Goal: Information Seeking & Learning: Find specific fact

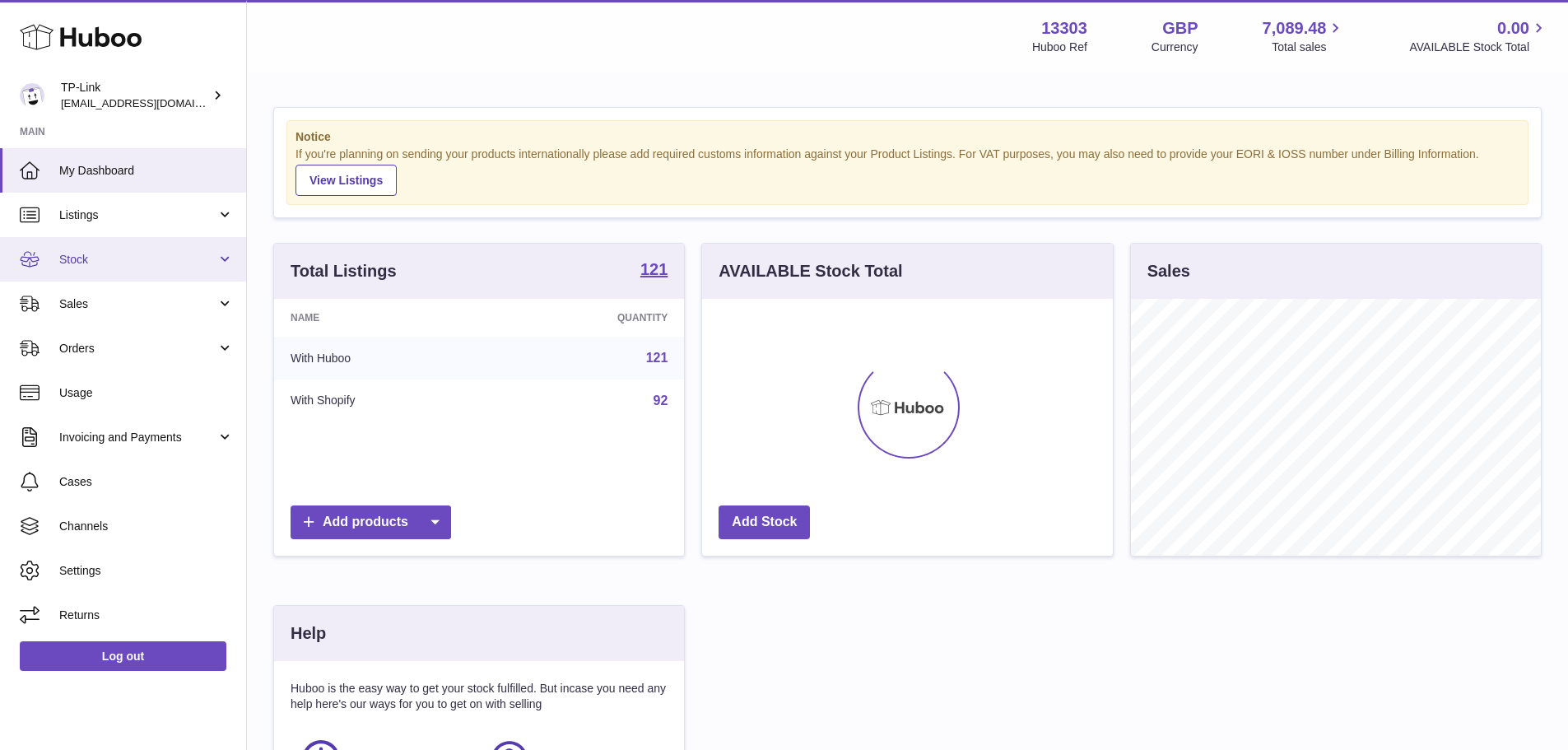
scroll to position [257, 411]
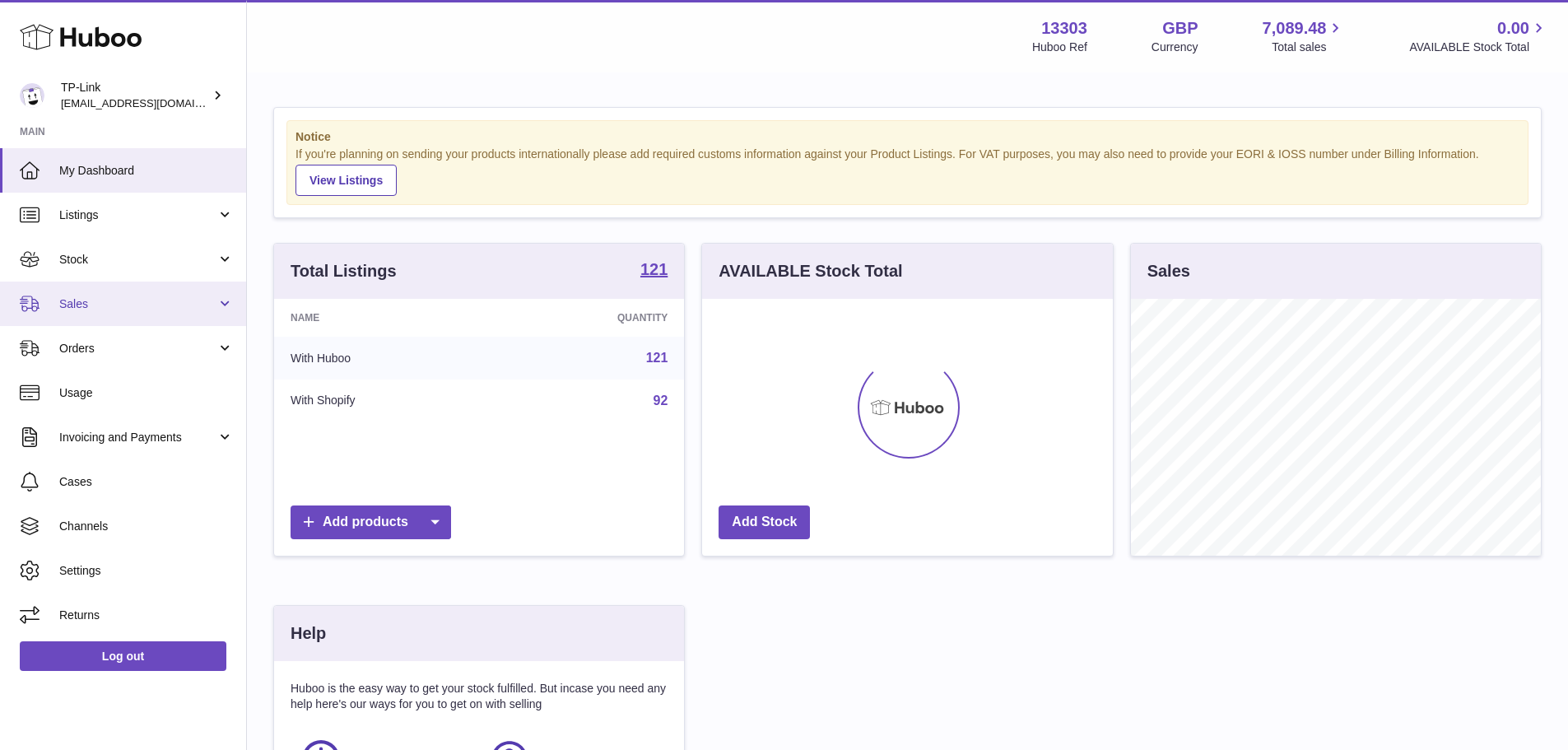
click at [140, 283] on link "Sales" at bounding box center [123, 304] width 246 height 44
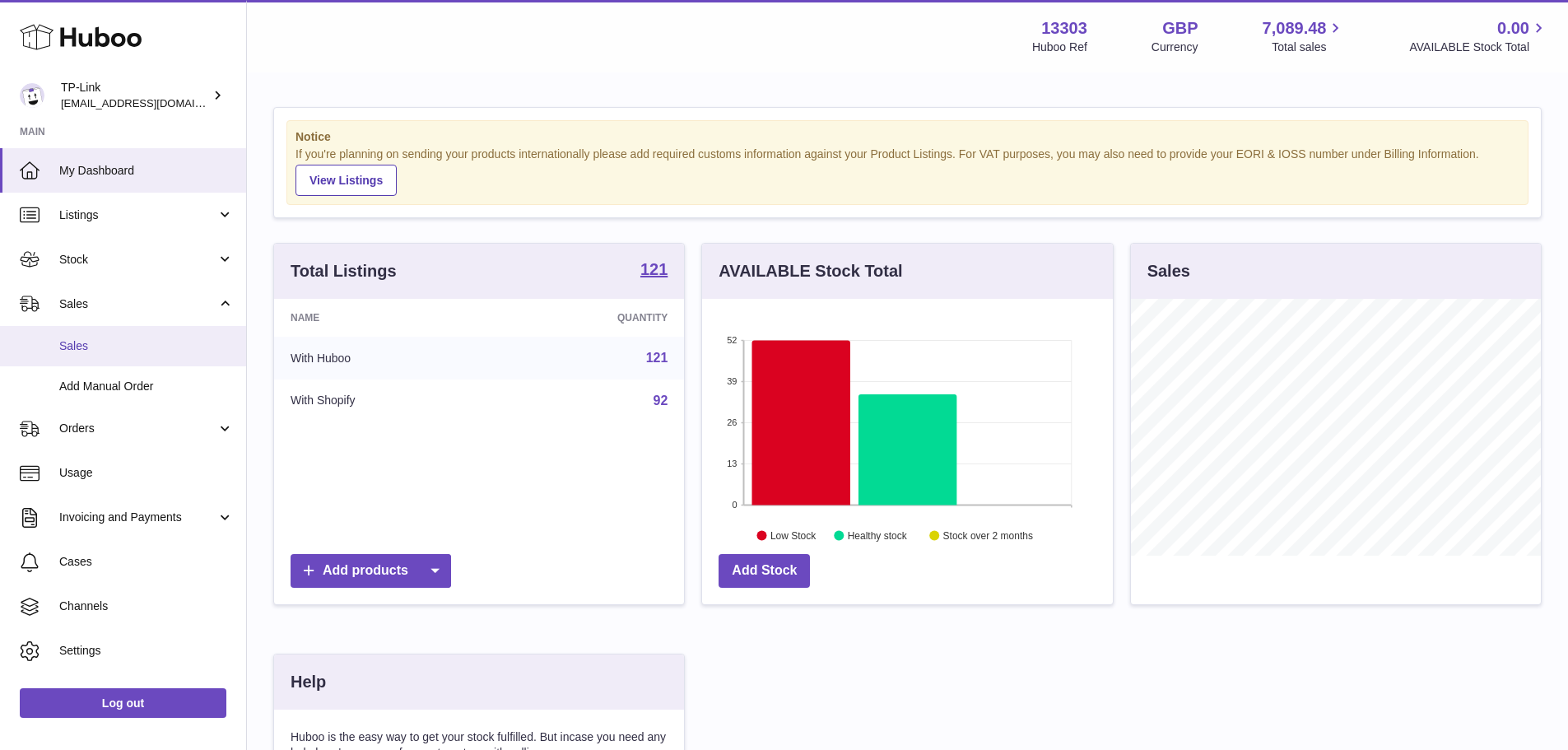
click at [114, 343] on span "Sales" at bounding box center [146, 346] width 174 height 15
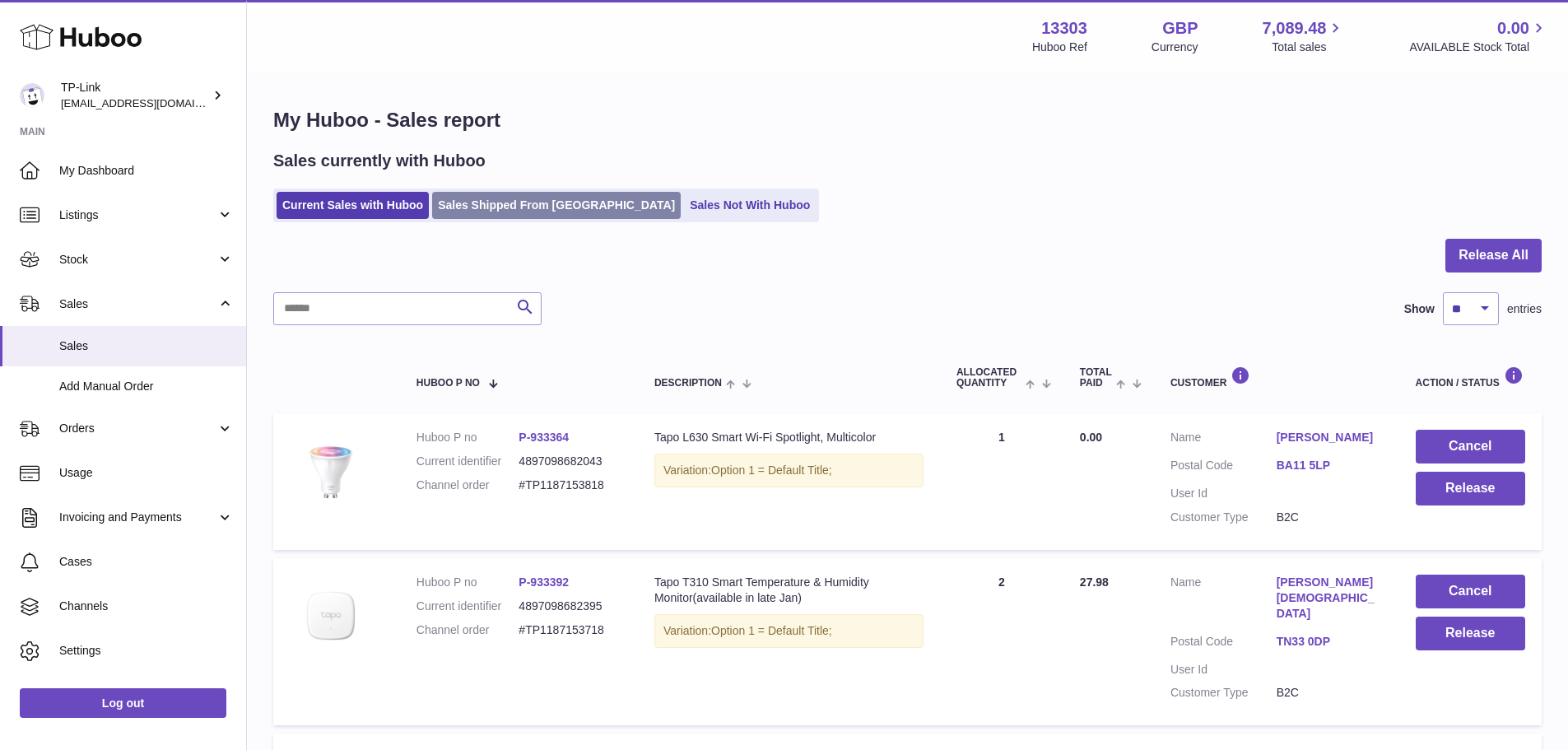
click at [484, 218] on link "Sales Shipped From [GEOGRAPHIC_DATA]" at bounding box center [555, 205] width 248 height 27
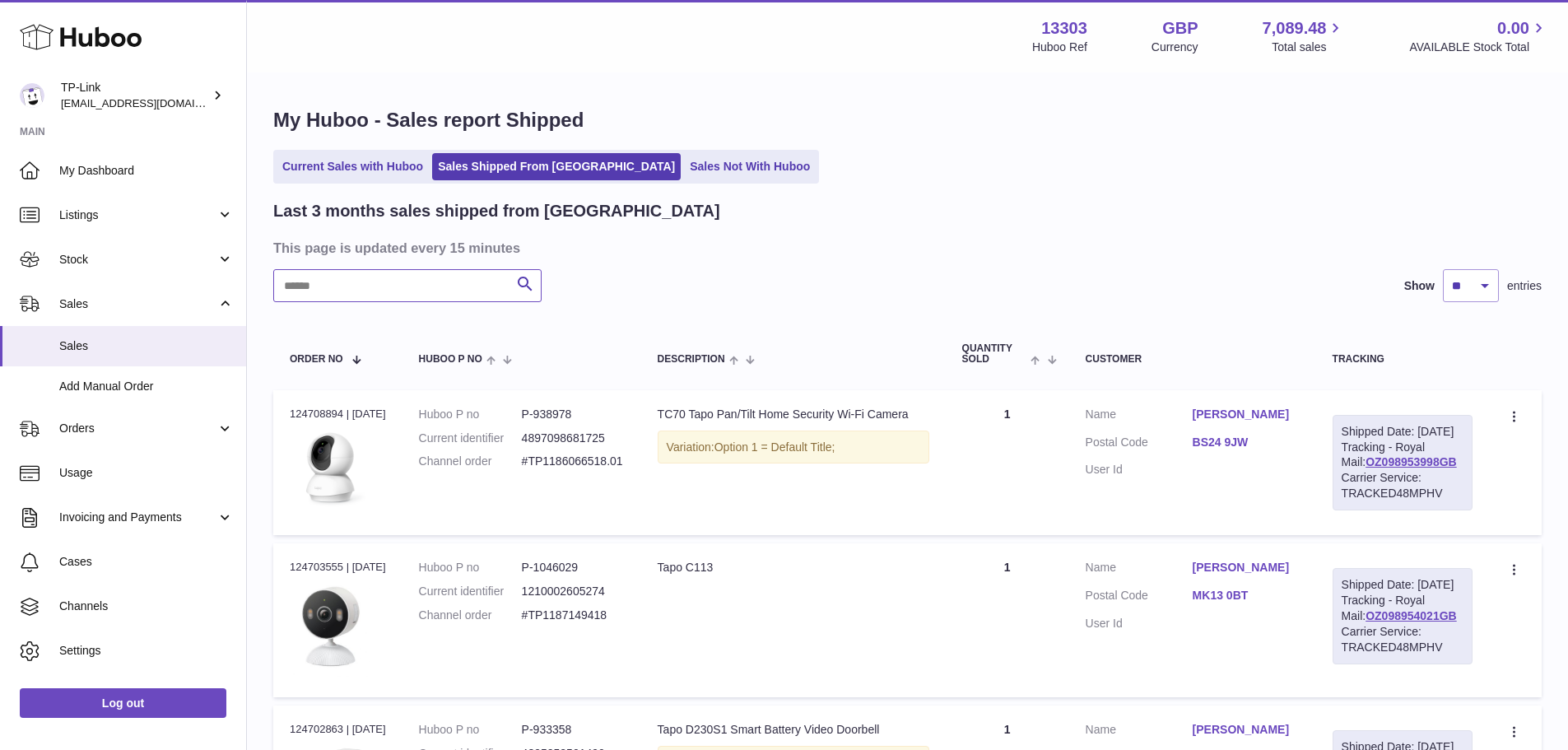
click at [428, 286] on input "text" at bounding box center [407, 286] width 268 height 33
paste input "**********"
type input "**********"
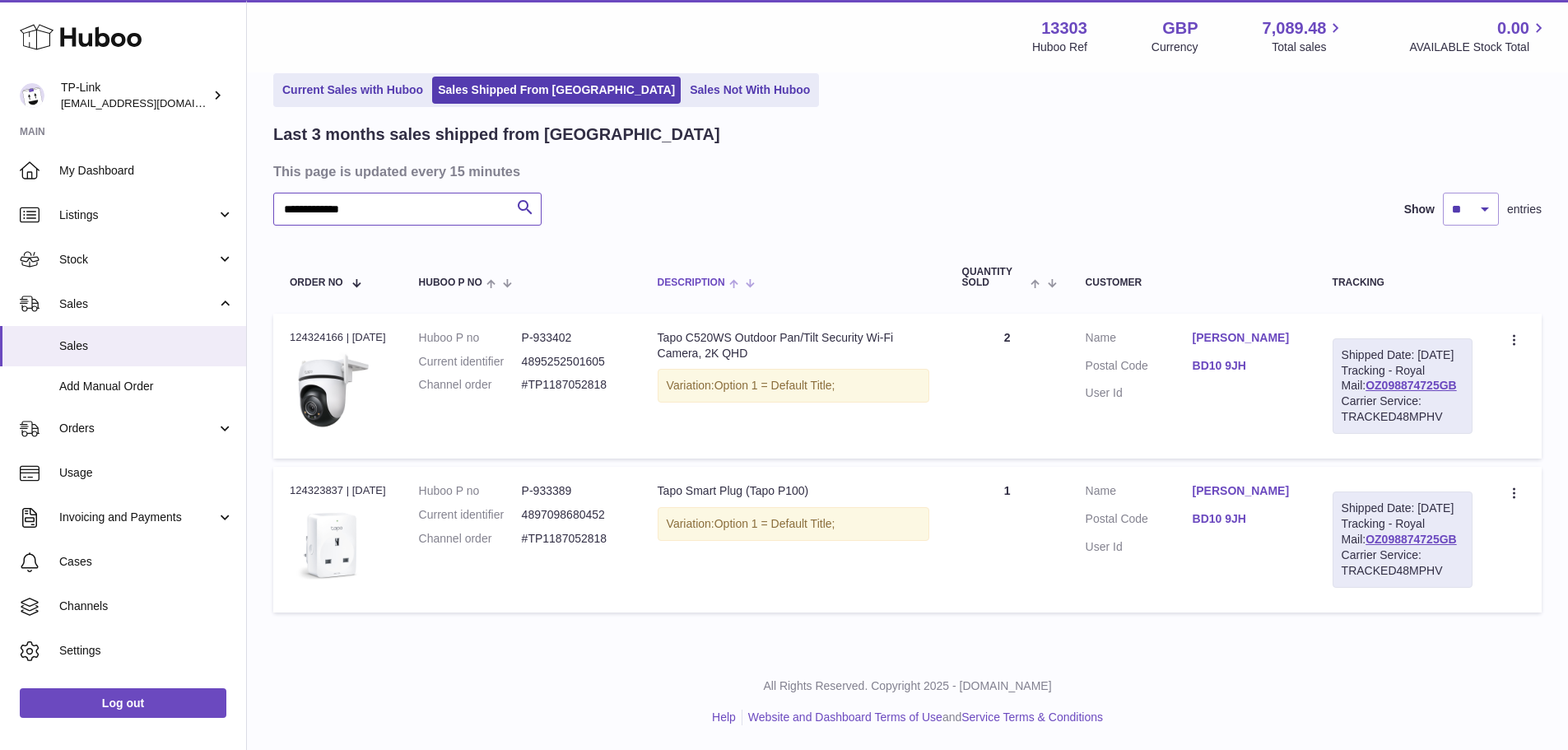
scroll to position [139, 0]
click at [330, 330] on div "Order no 124324166 | 8th Sep" at bounding box center [338, 337] width 97 height 14
copy div "124324166"
click at [544, 330] on dd "P-933402" at bounding box center [574, 337] width 103 height 15
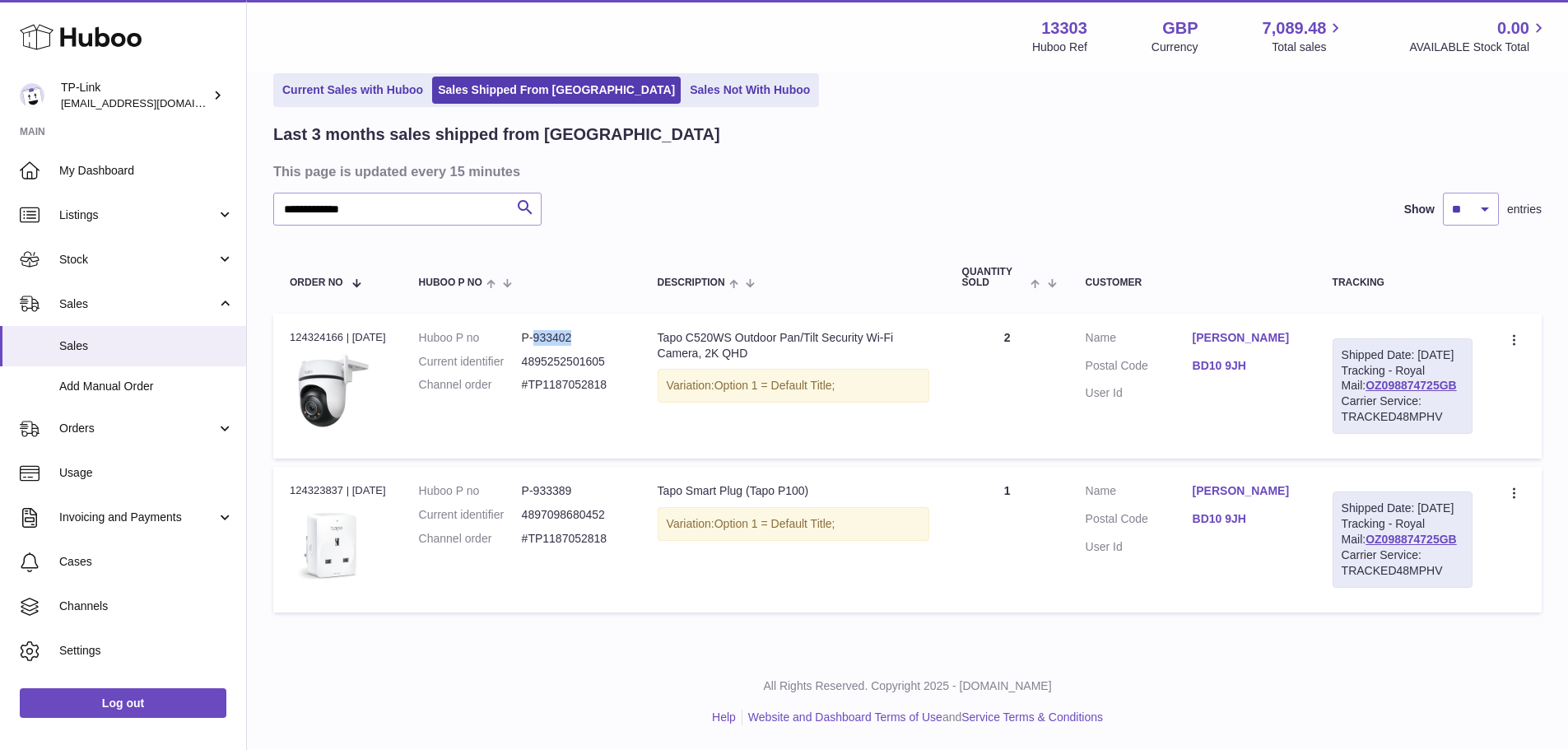
click at [544, 330] on dd "P-933402" at bounding box center [574, 337] width 103 height 15
copy dd "933402"
click at [580, 483] on dd "P-933389" at bounding box center [574, 491] width 103 height 15
copy dd "933389"
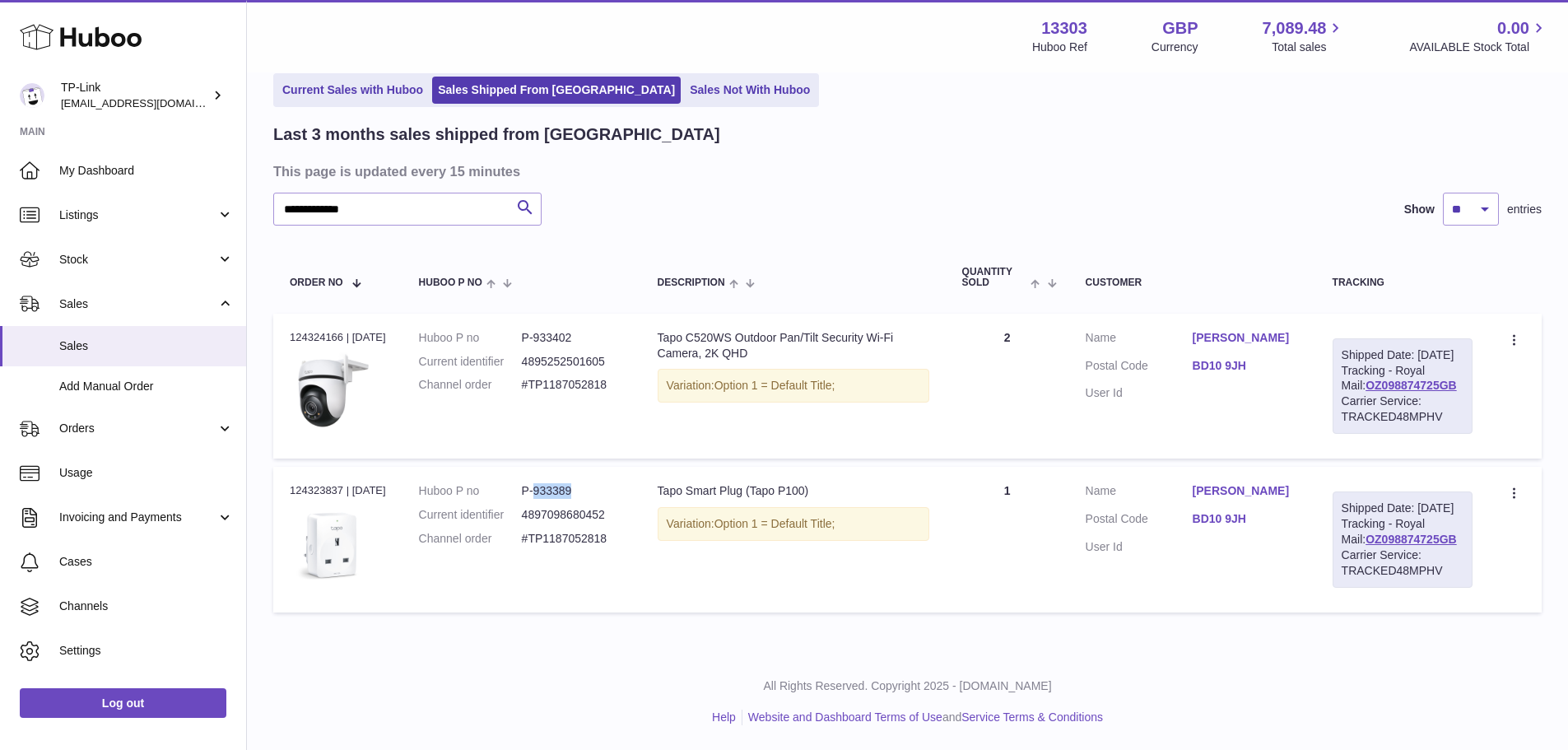
scroll to position [137, 0]
click at [574, 330] on dd "P-933402" at bounding box center [574, 337] width 103 height 15
copy dd "933402"
click at [565, 483] on dd "P-933389" at bounding box center [574, 491] width 103 height 15
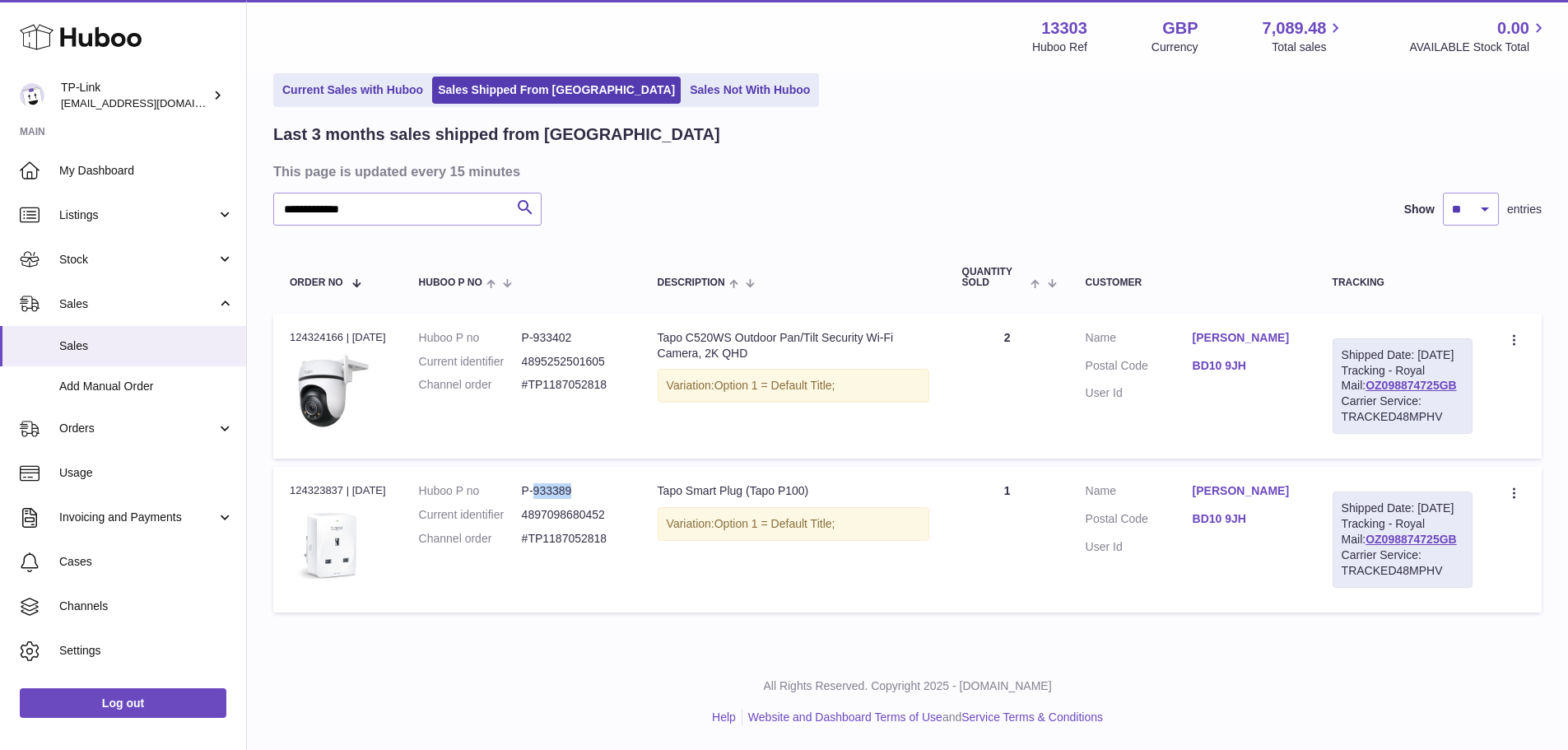
click at [565, 483] on dd "P-933389" at bounding box center [574, 491] width 103 height 15
copy dd "933389"
